Goal: Task Accomplishment & Management: Use online tool/utility

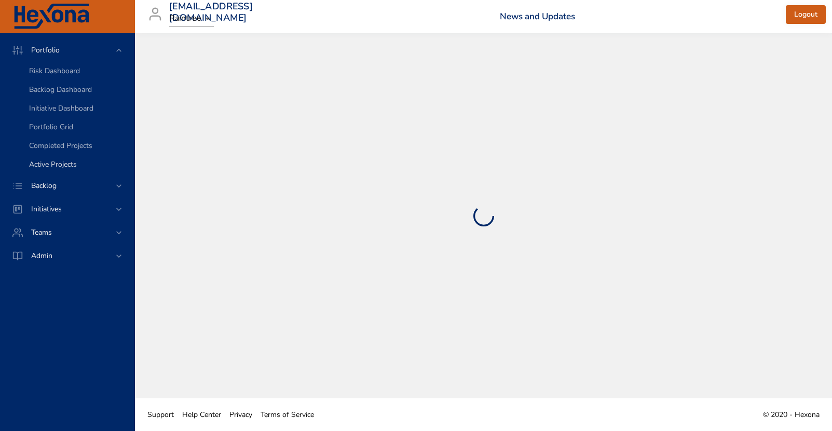
click at [53, 169] on span "Active Projects" at bounding box center [53, 164] width 48 height 10
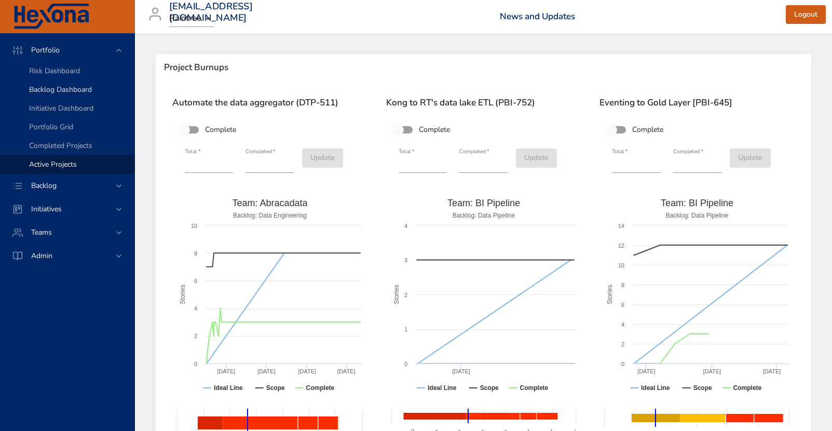
click at [62, 84] on link "Backlog Dashboard" at bounding box center [67, 89] width 134 height 19
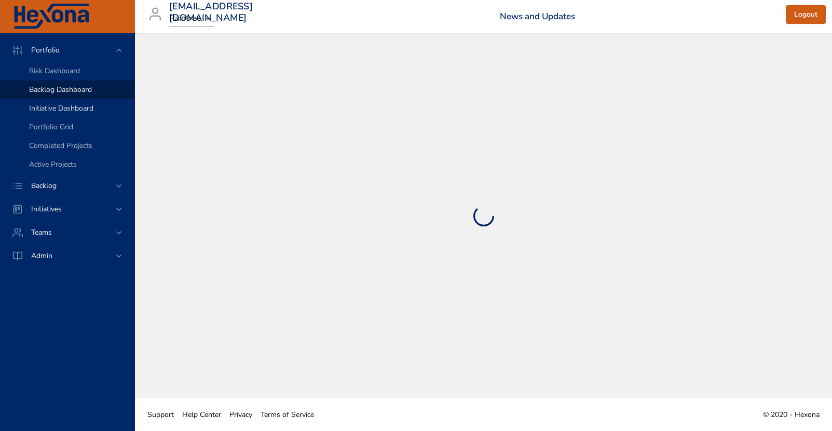
click at [81, 114] on link "Initiative Dashboard" at bounding box center [67, 108] width 134 height 19
click at [56, 73] on span "Risk Dashboard" at bounding box center [54, 71] width 51 height 10
click at [48, 183] on span "Backlog" at bounding box center [44, 186] width 42 height 10
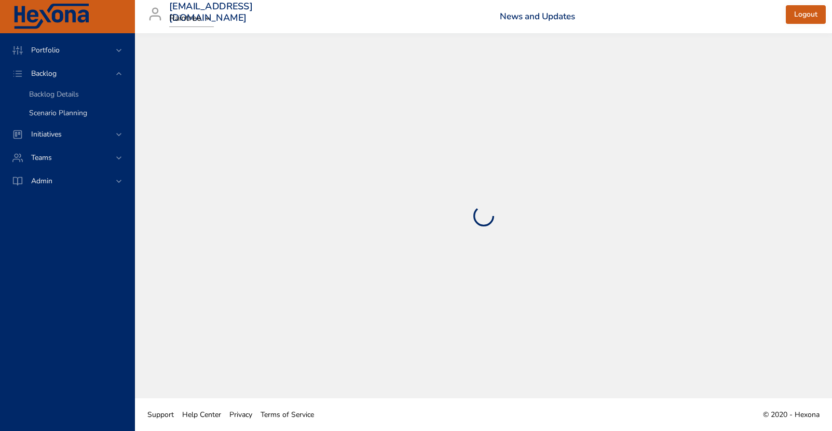
click at [61, 117] on span "Scenario Planning" at bounding box center [58, 113] width 58 height 10
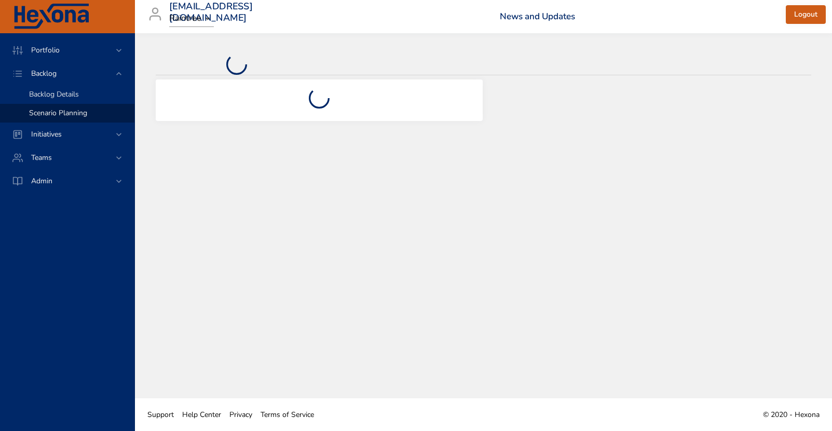
click at [62, 94] on span "Backlog Details" at bounding box center [54, 94] width 50 height 10
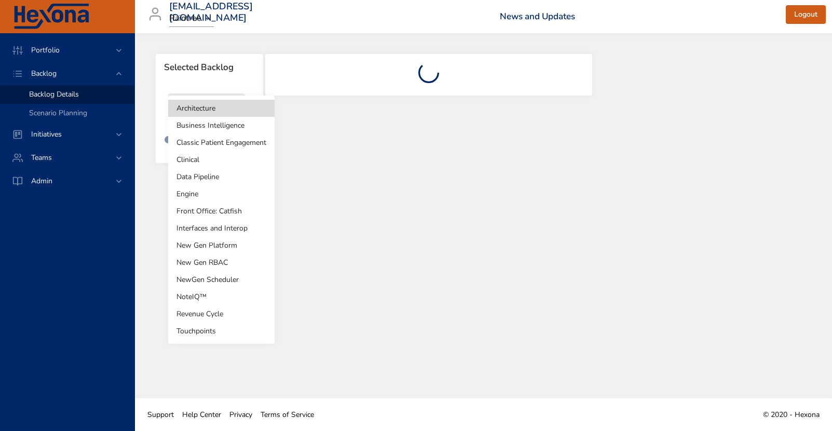
click at [199, 113] on body "Portfolio Backlog Backlog Details Scenario Planning Initiatives Teams Admin [EM…" at bounding box center [416, 215] width 832 height 431
click at [208, 265] on li "New Gen RBAC" at bounding box center [221, 262] width 106 height 17
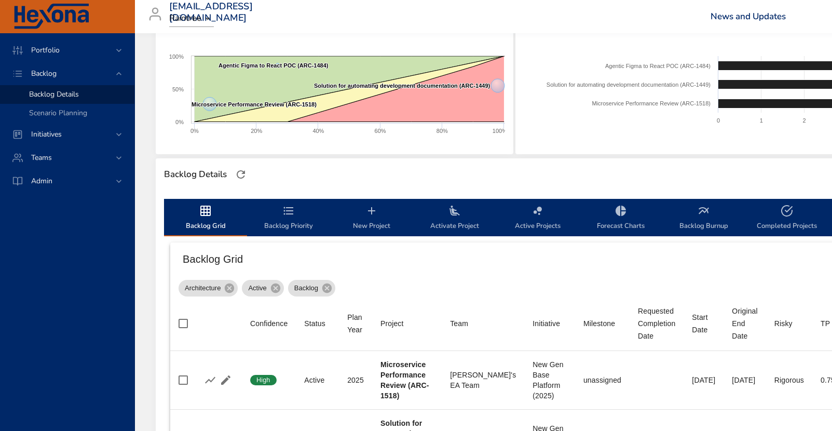
type input "*"
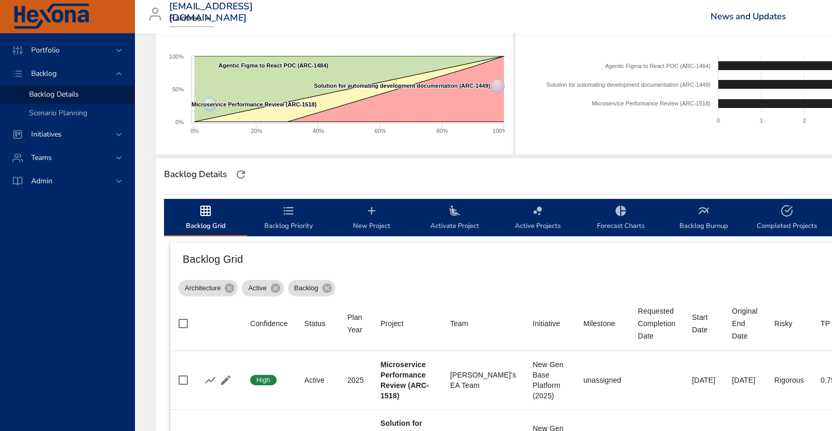
type input "*"
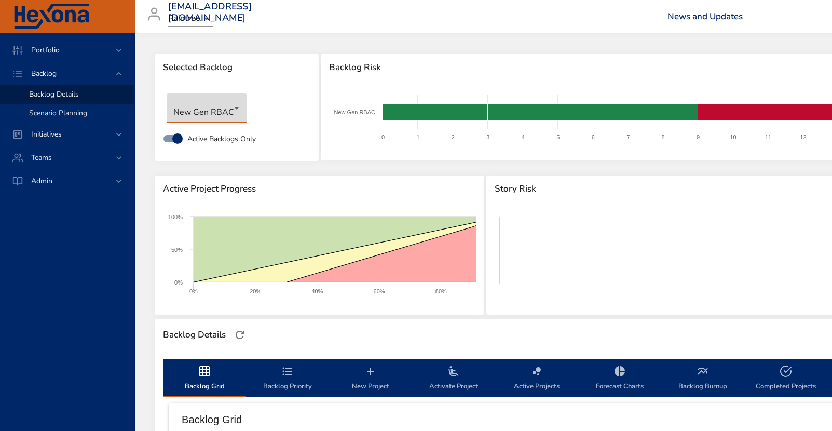
scroll to position [0, 6]
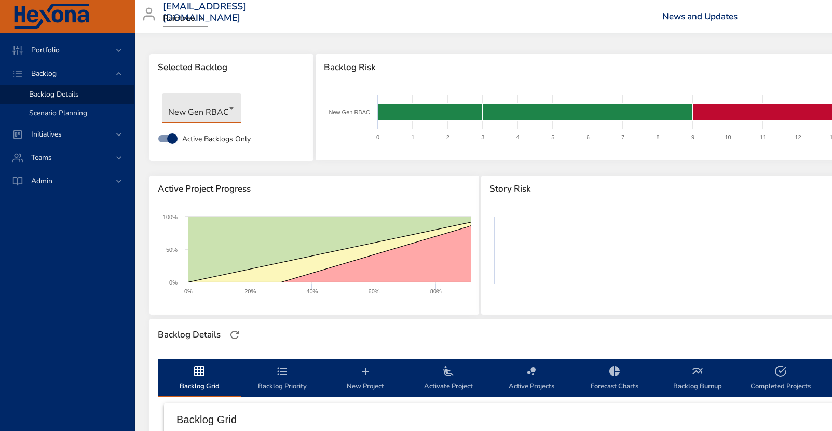
click at [52, 112] on span "Scenario Planning" at bounding box center [58, 113] width 58 height 10
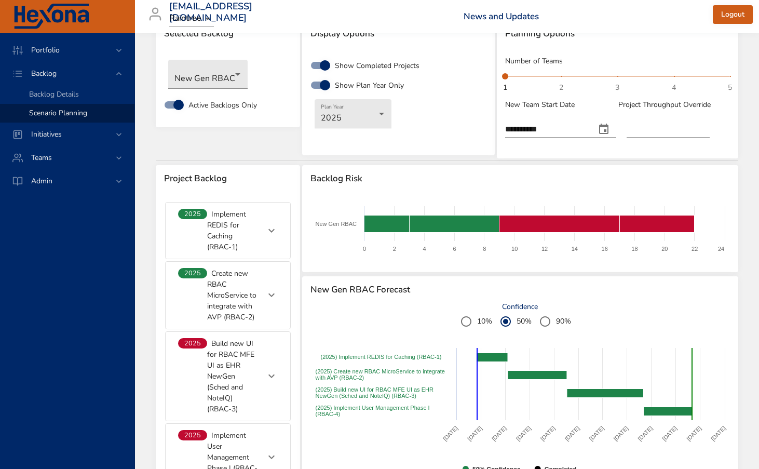
scroll to position [34, 0]
